Goal: Answer question/provide support: Share knowledge or assist other users

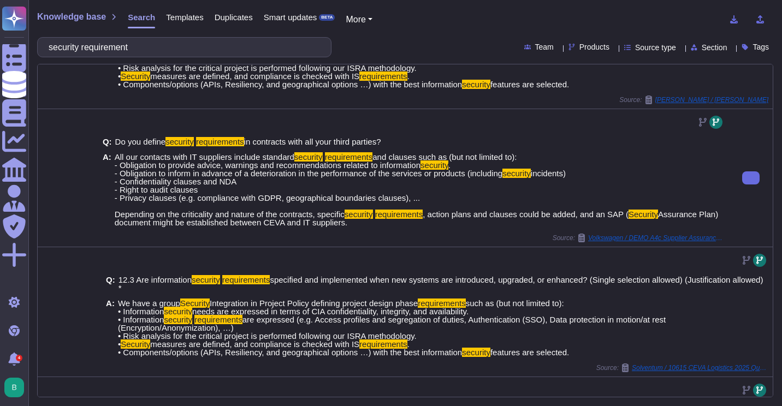
scroll to position [437, 0]
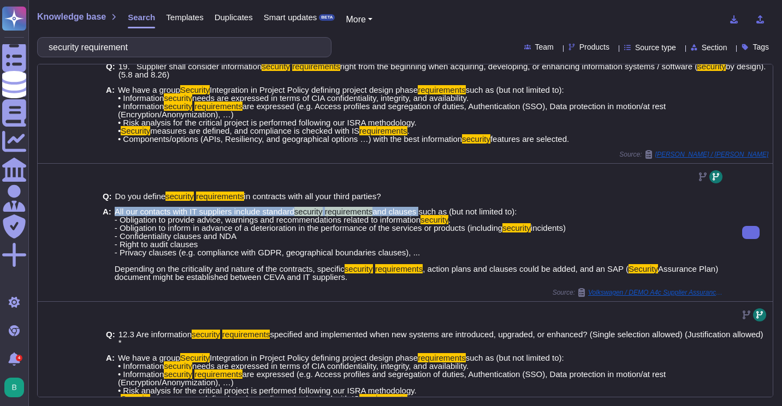
drag, startPoint x: 112, startPoint y: 210, endPoint x: 417, endPoint y: 211, distance: 304.7
click at [417, 211] on div "A: All our contacts with IT suppliers include standard security requirements an…" at bounding box center [414, 244] width 622 height 74
copy span "All our contacts with IT suppliers include standard security requirements and c…"
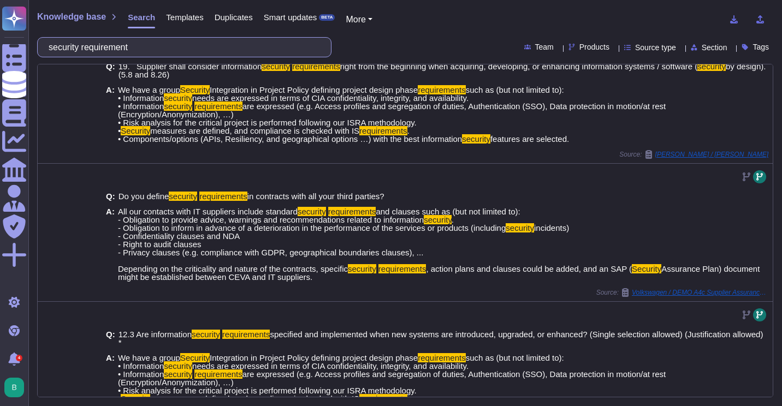
click at [217, 47] on input "security requirement" at bounding box center [181, 47] width 277 height 19
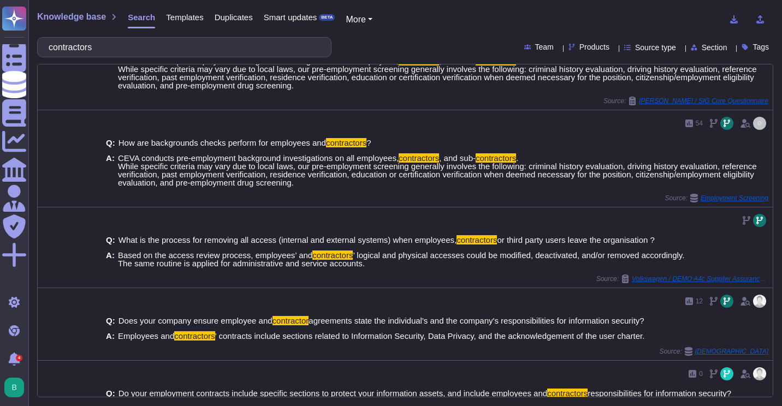
scroll to position [0, 0]
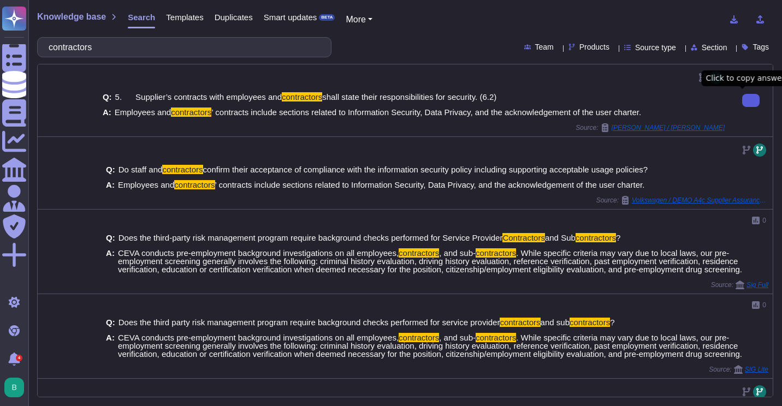
click at [742, 103] on button at bounding box center [750, 100] width 17 height 13
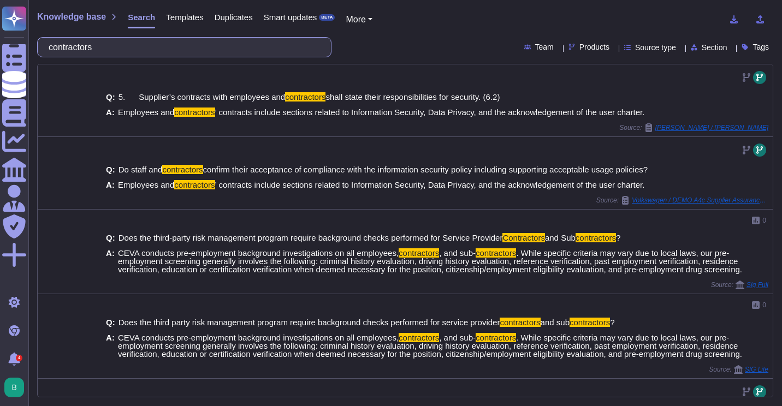
click at [95, 41] on input "contractors" at bounding box center [181, 47] width 277 height 19
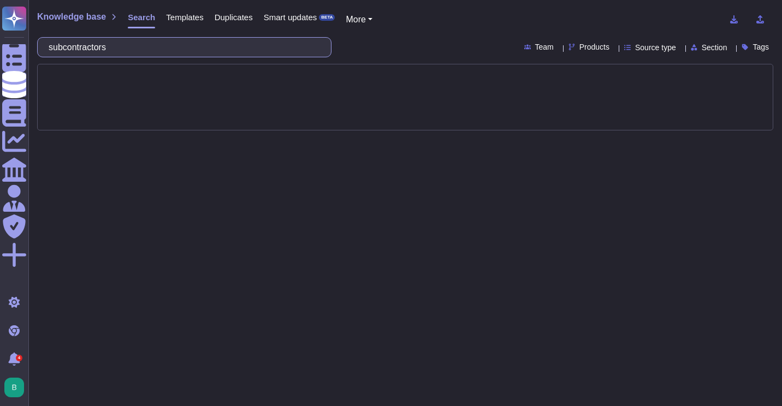
type input "subcontractors"
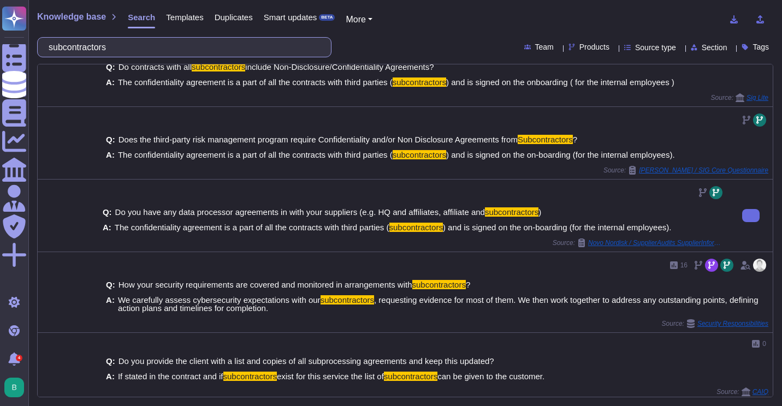
scroll to position [164, 0]
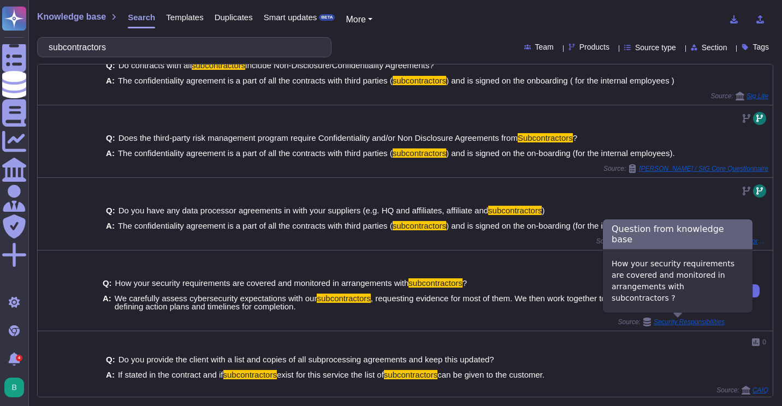
click at [666, 323] on span "Security Responsibilities" at bounding box center [689, 322] width 71 height 7
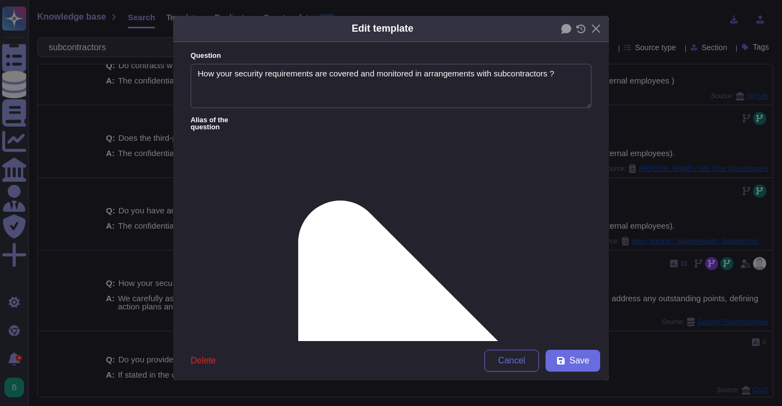
type textarea "How your security requirements are covered and monitored in arrangements with s…"
type textarea "We carefully assess cybersecurity expectations with our subcontractors, request…"
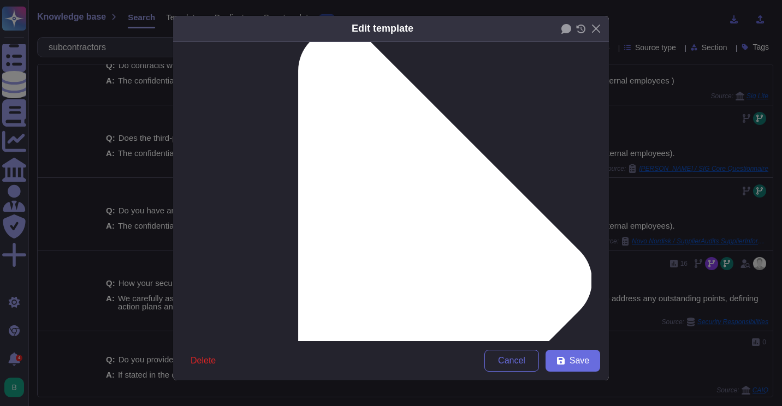
scroll to position [184, 0]
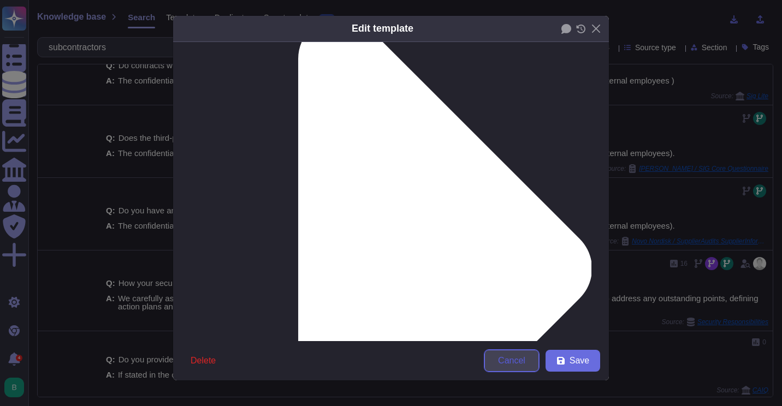
click at [516, 363] on span "Cancel" at bounding box center [511, 361] width 27 height 9
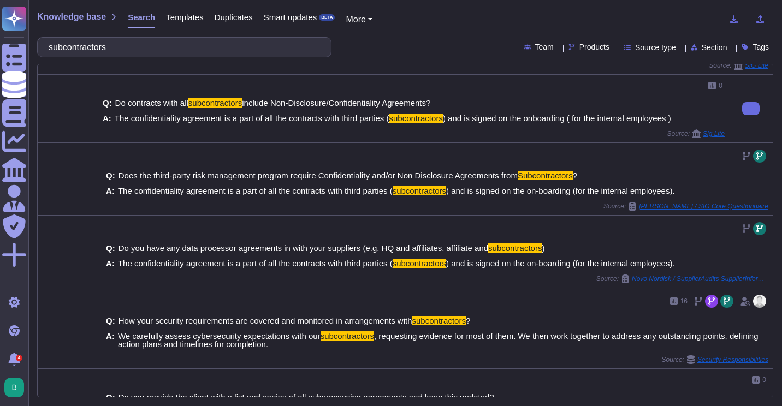
scroll to position [0, 0]
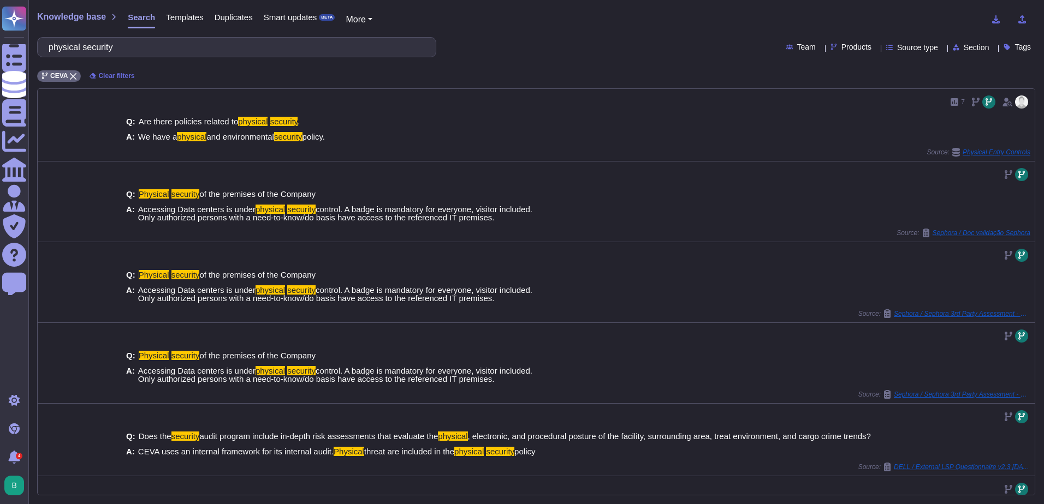
click at [0, 29] on html "Questionnaires Knowledge Base Documents Analytics CAIQ / SIG Admin Trust Center…" at bounding box center [522, 252] width 1044 height 504
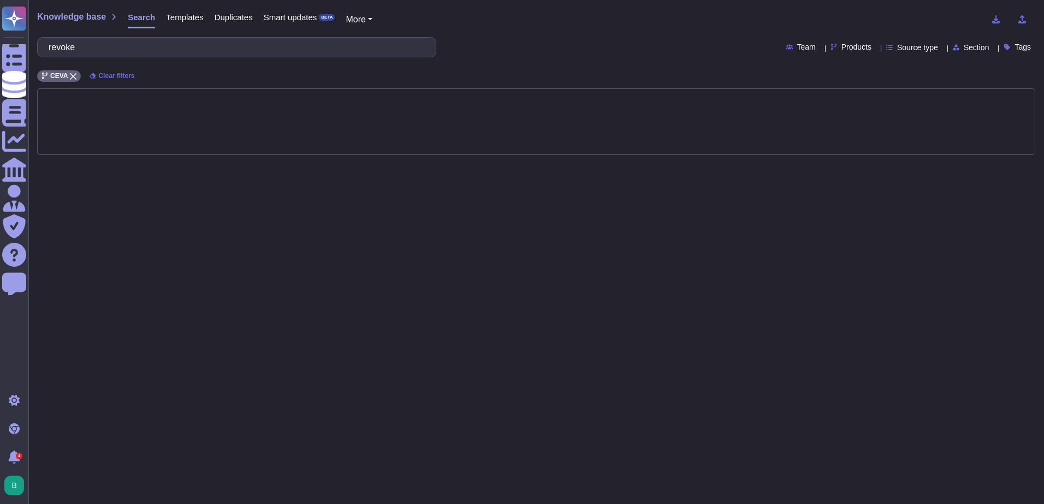
type input "revoke"
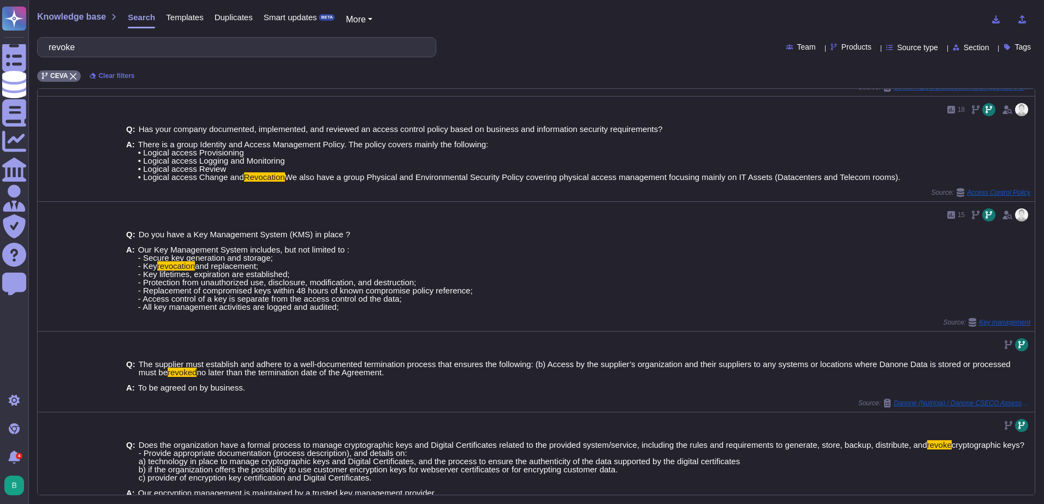
scroll to position [311, 0]
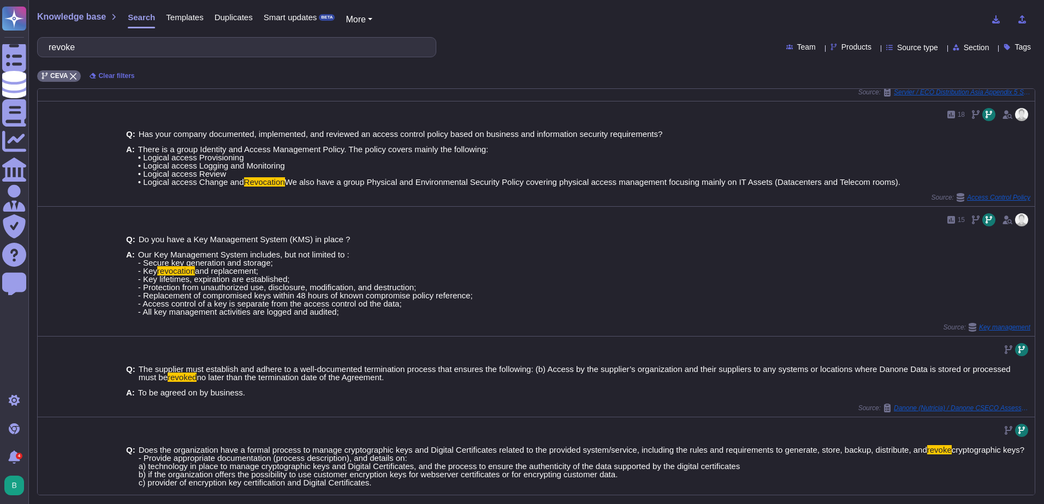
click at [92, 45] on input "revoke" at bounding box center [234, 47] width 382 height 19
click at [74, 75] on icon at bounding box center [73, 76] width 7 height 7
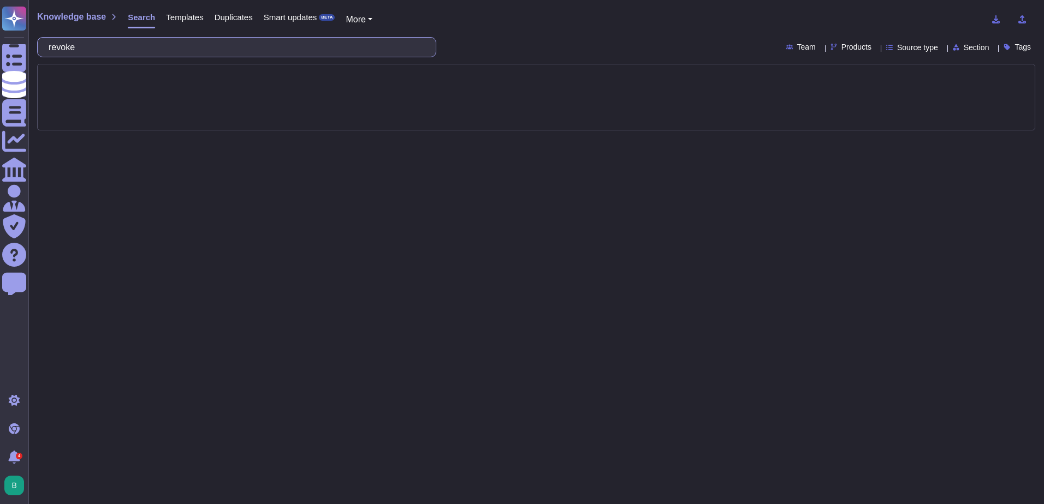
click at [103, 52] on input "revoke" at bounding box center [234, 47] width 382 height 19
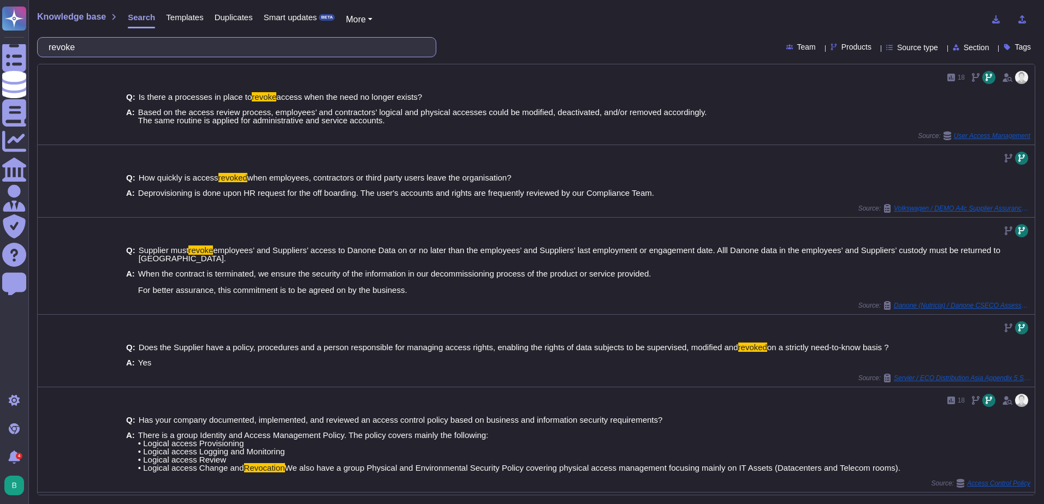
drag, startPoint x: 122, startPoint y: 47, endPoint x: 53, endPoint y: 47, distance: 69.3
click at [53, 47] on input "revoke" at bounding box center [234, 47] width 382 height 19
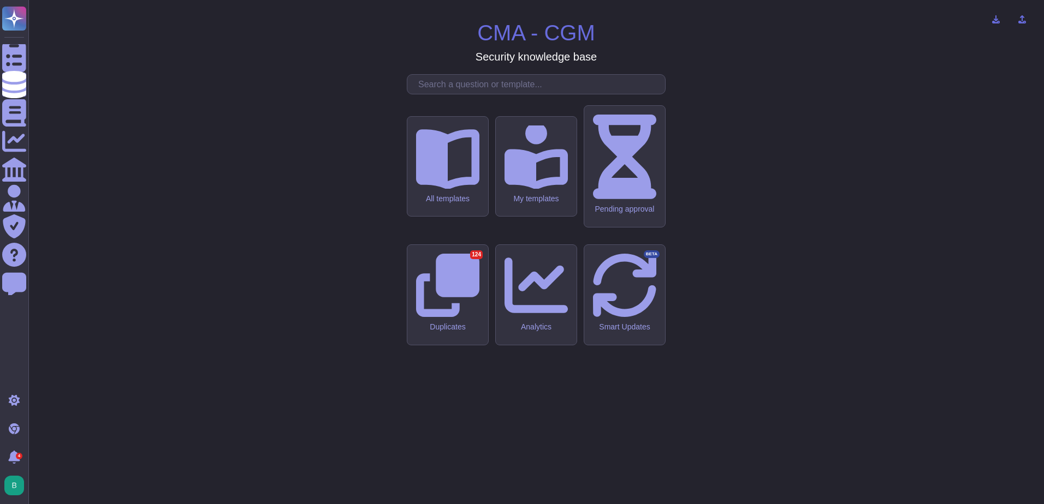
click at [213, 291] on div "CMA - CGM Security knowledge base All templates My templates Pending approval D…" at bounding box center [536, 252] width 998 height 487
click at [497, 94] on input "text" at bounding box center [539, 84] width 252 height 19
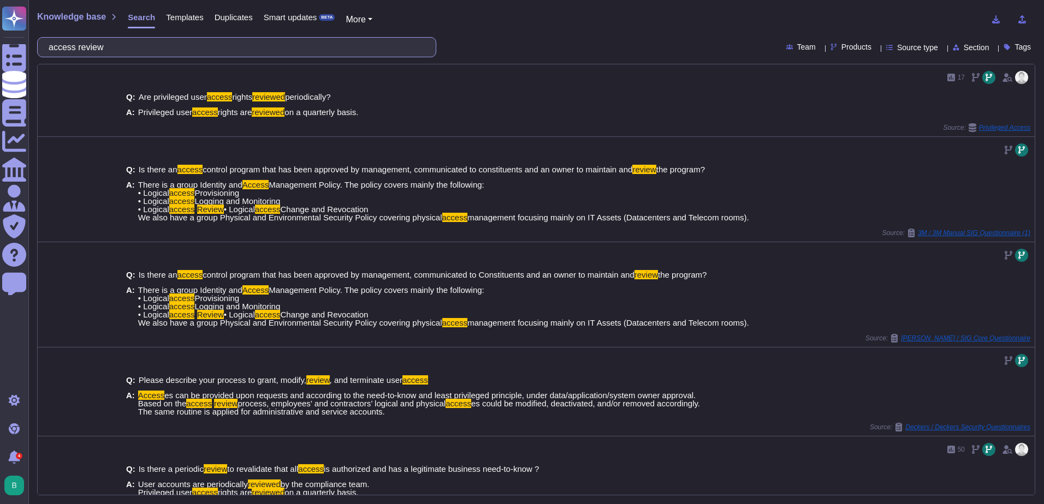
drag, startPoint x: 107, startPoint y: 50, endPoint x: 43, endPoint y: 52, distance: 64.5
click at [43, 51] on div "access review" at bounding box center [236, 47] width 399 height 20
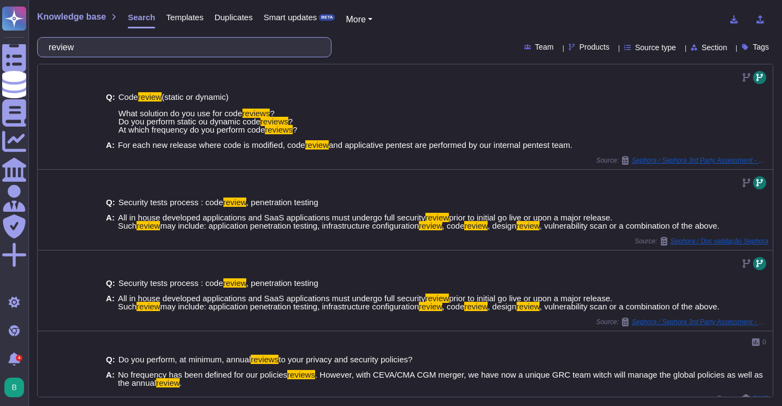
click at [150, 47] on input "review" at bounding box center [181, 47] width 277 height 19
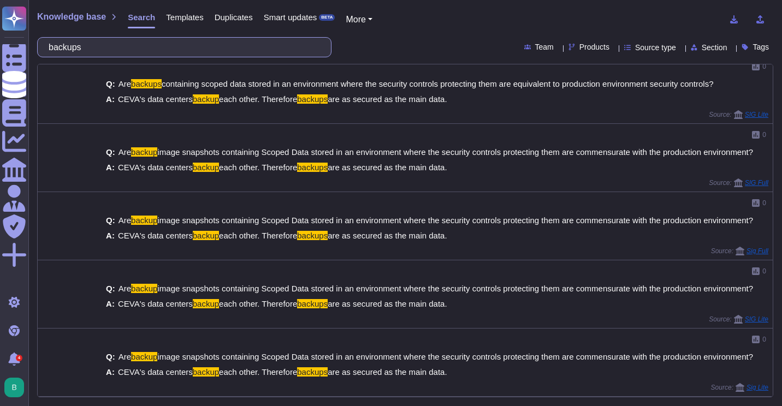
scroll to position [218, 0]
click at [593, 51] on div "backups Team Products Source type Section Tags" at bounding box center [405, 47] width 736 height 20
click at [589, 50] on div "Products" at bounding box center [590, 47] width 45 height 8
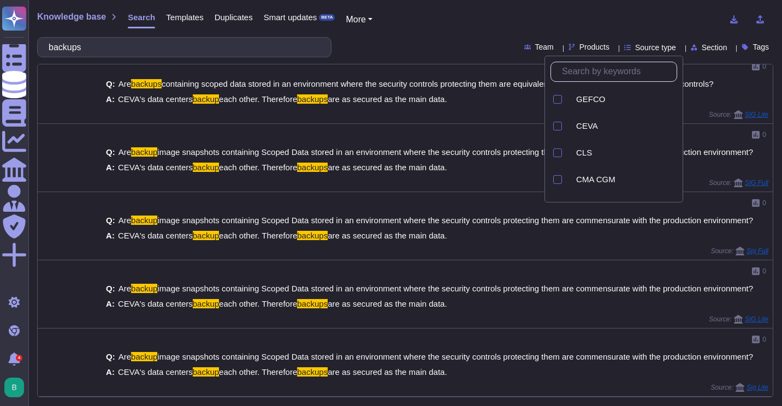
click at [589, 50] on div "Products" at bounding box center [590, 47] width 45 height 8
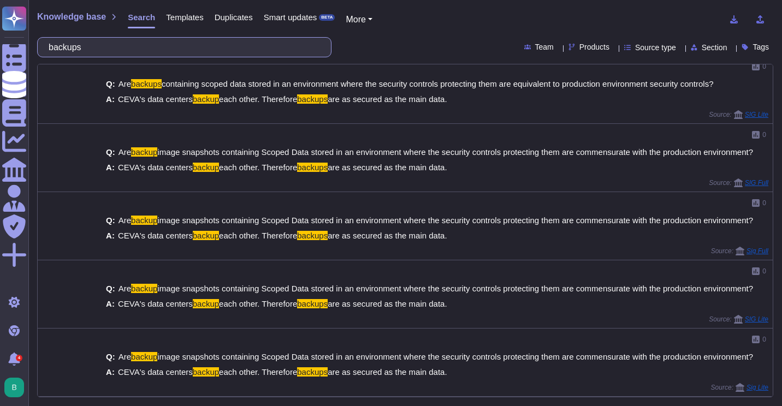
drag, startPoint x: 168, startPoint y: 45, endPoint x: 58, endPoint y: 41, distance: 109.8
click at [58, 41] on input "backups" at bounding box center [181, 47] width 277 height 19
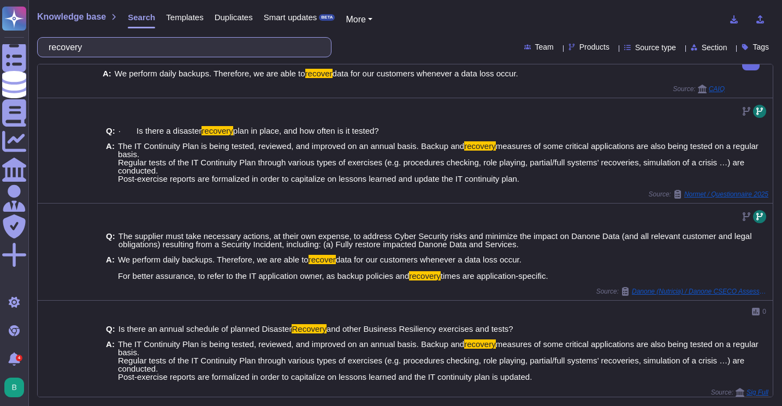
scroll to position [379, 0]
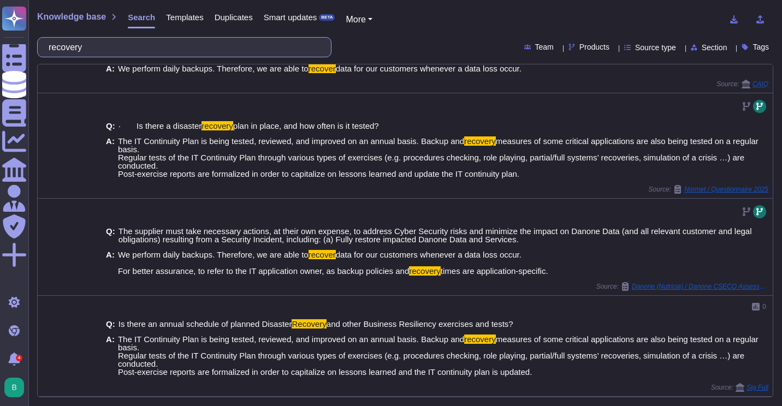
drag, startPoint x: 102, startPoint y: 50, endPoint x: 61, endPoint y: 50, distance: 40.4
click at [61, 50] on input "recovery" at bounding box center [181, 47] width 277 height 19
click at [58, 49] on input "recovery" at bounding box center [181, 47] width 277 height 19
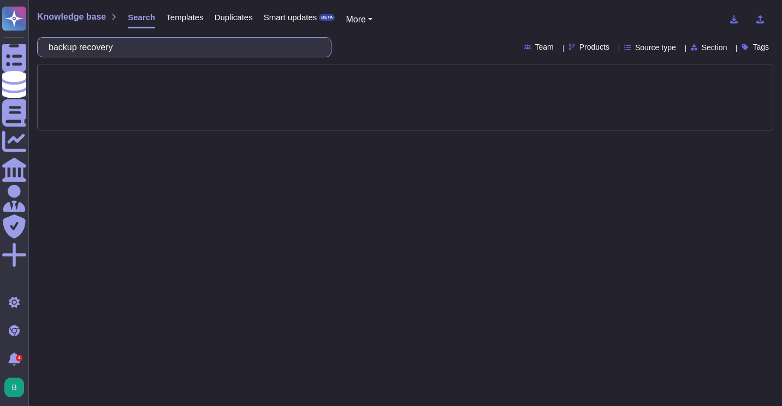
type input "backup recovery"
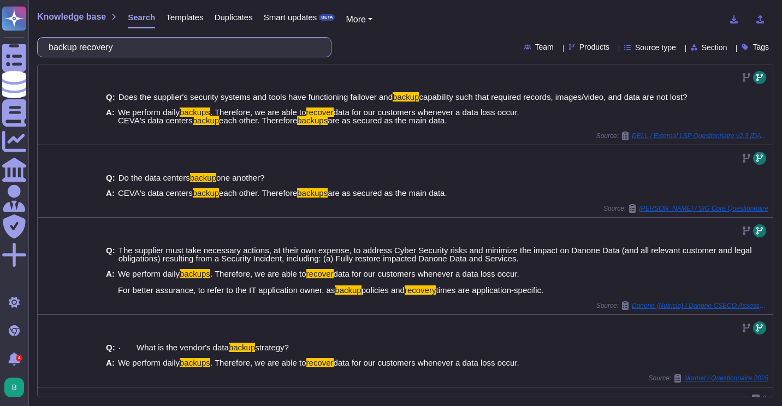
drag, startPoint x: 161, startPoint y: 45, endPoint x: 31, endPoint y: 33, distance: 130.5
click at [31, 33] on div "Knowledge base Search Templates Duplicates Smart updates BETA More backup recov…" at bounding box center [404, 203] width 753 height 406
click at [137, 50] on input "backup recovery" at bounding box center [181, 47] width 277 height 19
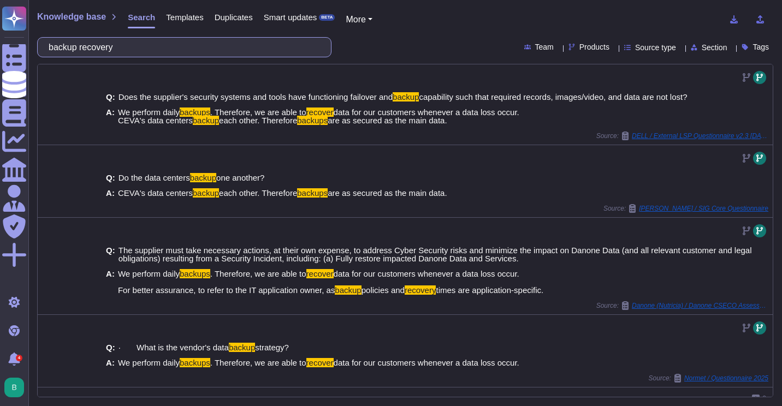
click at [137, 50] on input "backup recovery" at bounding box center [181, 47] width 277 height 19
click at [138, 50] on input "backup recovery" at bounding box center [181, 47] width 277 height 19
click at [138, 48] on input "backup recovery" at bounding box center [181, 47] width 277 height 19
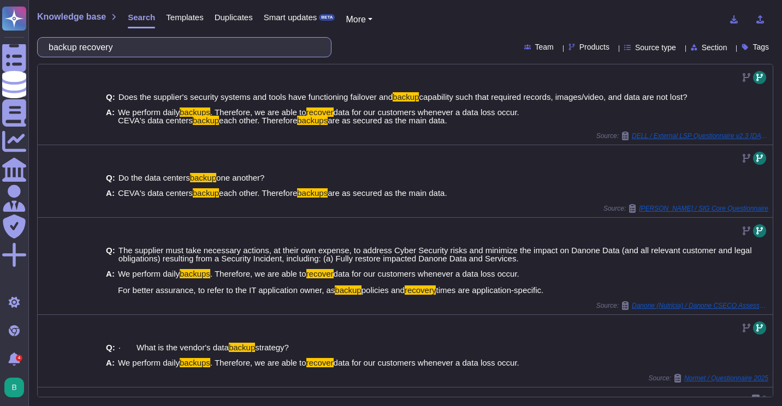
click at [133, 49] on input "backup recovery" at bounding box center [181, 47] width 277 height 19
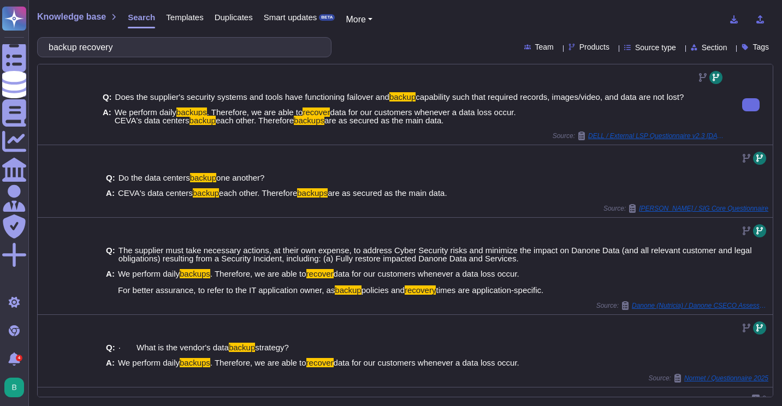
click at [100, 79] on div "Q: Does the supplier's security systems and tools have functioning failover and…" at bounding box center [413, 104] width 631 height 80
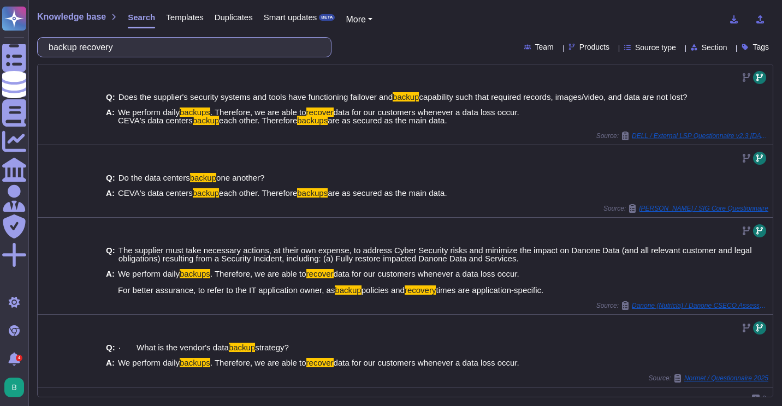
click at [126, 51] on input "backup recovery" at bounding box center [181, 47] width 277 height 19
click at [129, 50] on input "backup recovery" at bounding box center [181, 47] width 277 height 19
click at [129, 49] on input "backup recovery" at bounding box center [181, 47] width 277 height 19
click at [127, 50] on input "backup recovery" at bounding box center [181, 47] width 277 height 19
click at [128, 46] on input "backup recovery" at bounding box center [181, 47] width 277 height 19
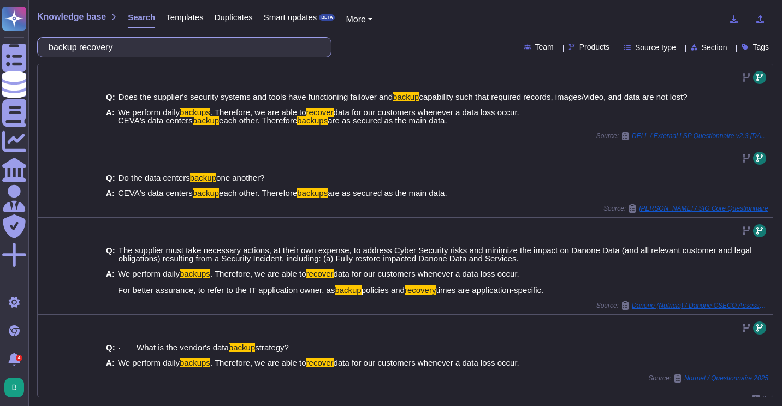
click at [128, 47] on input "backup recovery" at bounding box center [181, 47] width 277 height 19
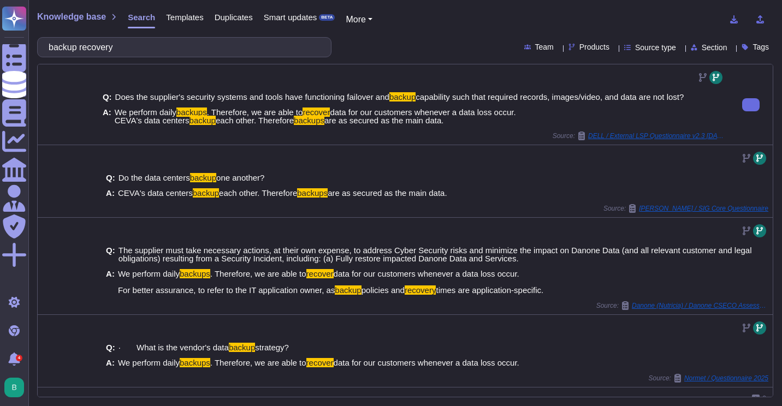
click at [73, 93] on div at bounding box center [68, 104] width 61 height 80
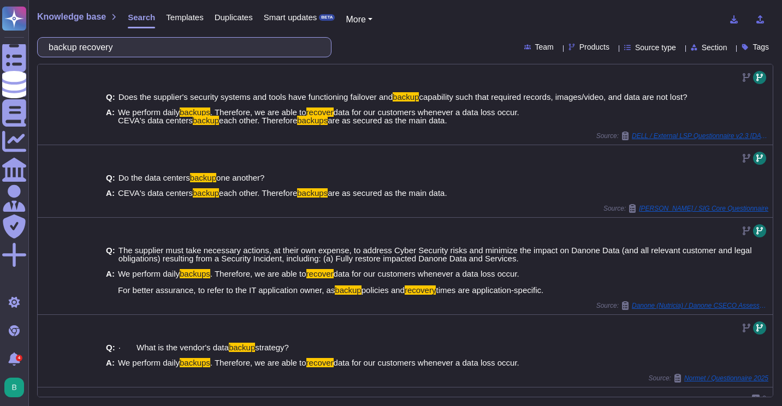
drag, startPoint x: 146, startPoint y: 46, endPoint x: 58, endPoint y: 50, distance: 88.5
click at [58, 50] on input "backup recovery" at bounding box center [181, 47] width 277 height 19
click at [142, 49] on input "backup recovery" at bounding box center [181, 47] width 277 height 19
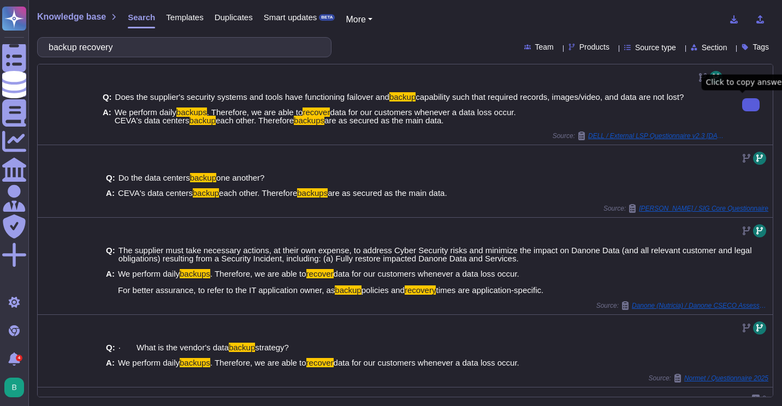
click at [742, 108] on button at bounding box center [750, 104] width 17 height 13
click at [578, 135] on icon at bounding box center [581, 136] width 7 height 9
click at [732, 110] on body "Questionnaires Knowledge Base Documents Analytics CAIQ / SIG Admin Trust Center…" at bounding box center [391, 203] width 782 height 406
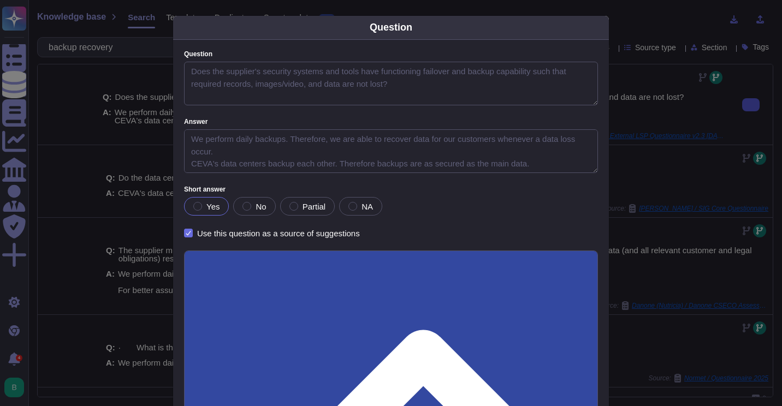
type textarea "Does the supplier's security systems and tools have functioning failover and ba…"
type textarea "We perform daily backups. Therefore, we are able to recover data for our custom…"
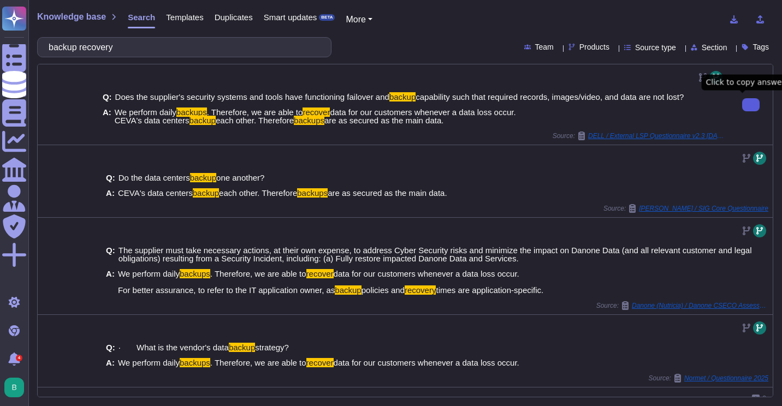
click at [750, 105] on button at bounding box center [750, 104] width 17 height 13
